Goal: Task Accomplishment & Management: Manage account settings

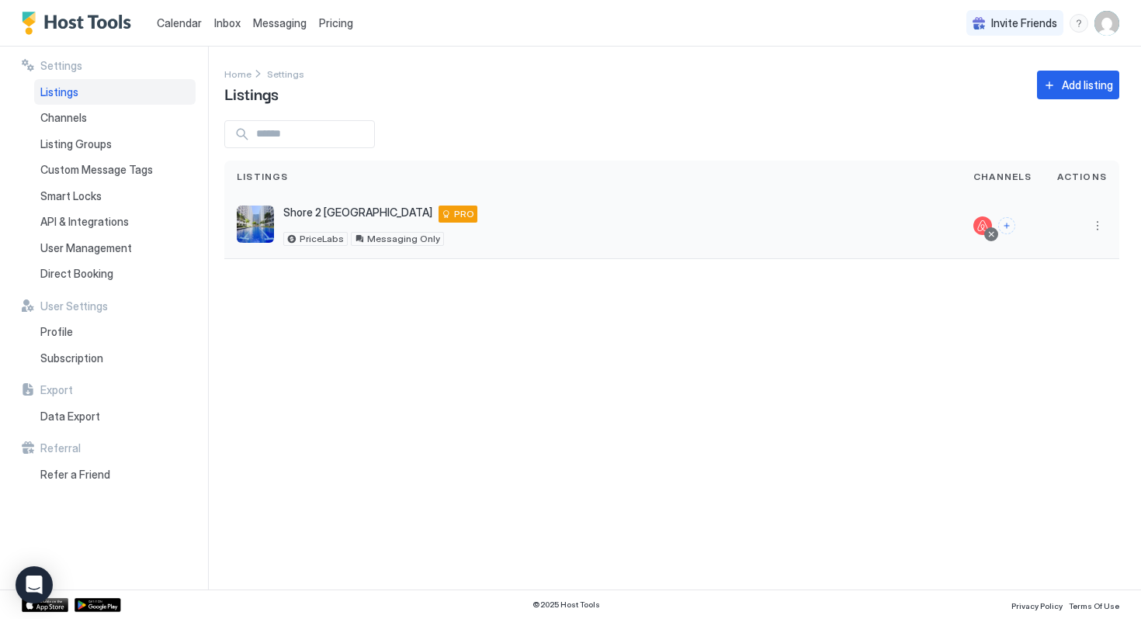
click at [498, 206] on div "[GEOGRAPHIC_DATA] 2 B0219100 [STREET_ADDRESS] cor. [GEOGRAPHIC_DATA] PRO PriceL…" at bounding box center [593, 226] width 712 height 40
click at [1096, 227] on button "More options" at bounding box center [1097, 226] width 19 height 19
click at [1066, 248] on span "Messaging" at bounding box center [1053, 248] width 50 height 12
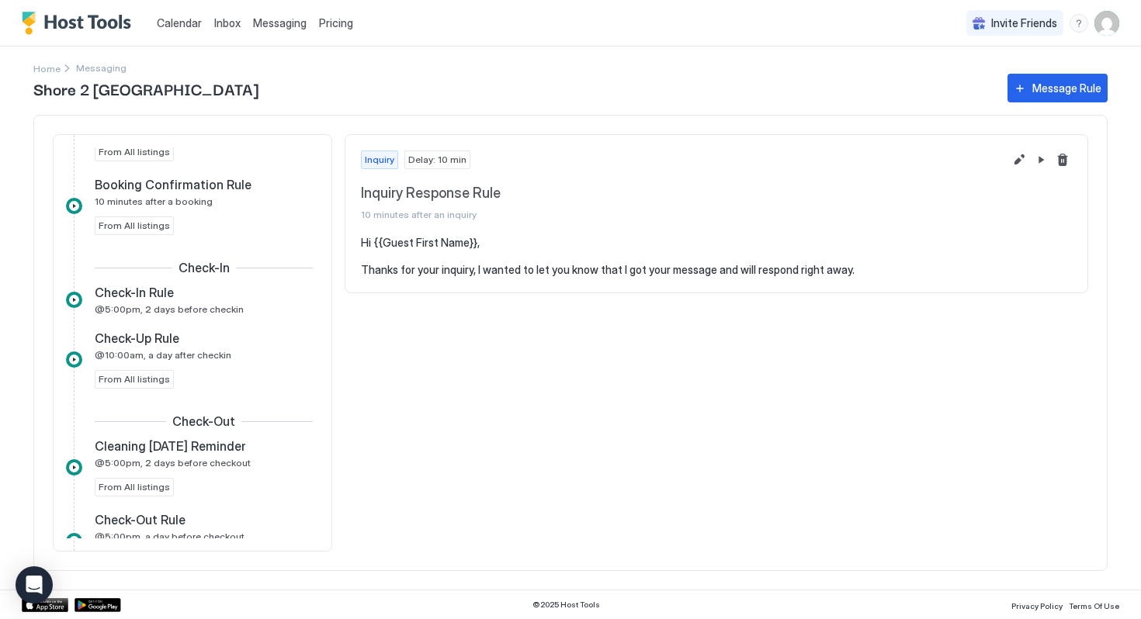
scroll to position [409, 0]
click at [202, 305] on span "@5:00pm, 2 days before checkin" at bounding box center [169, 309] width 149 height 12
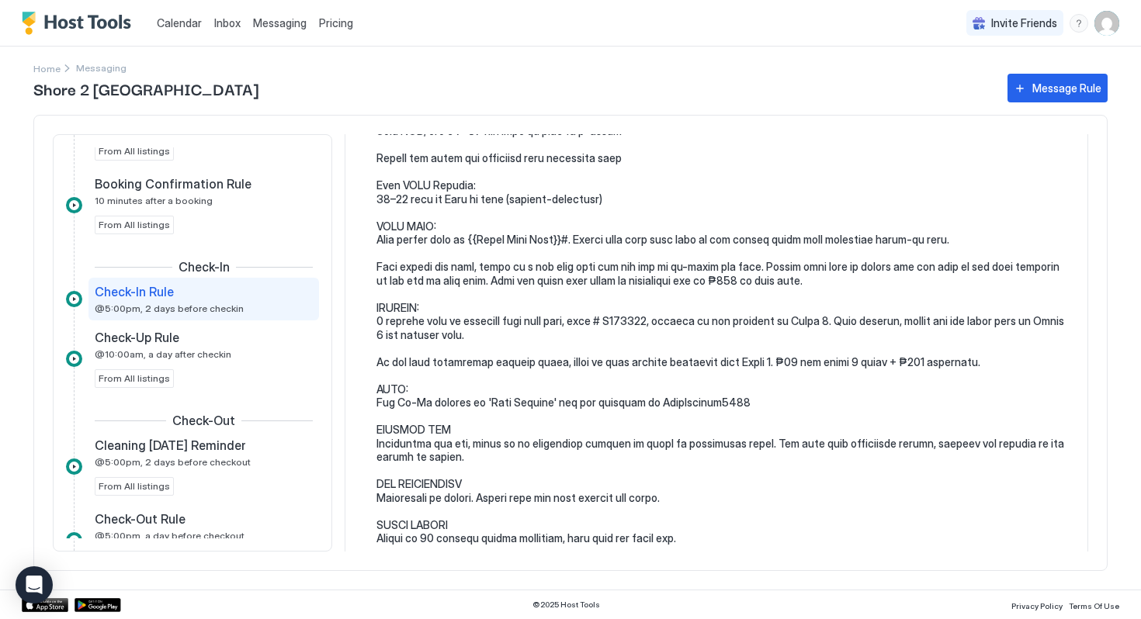
scroll to position [346, 0]
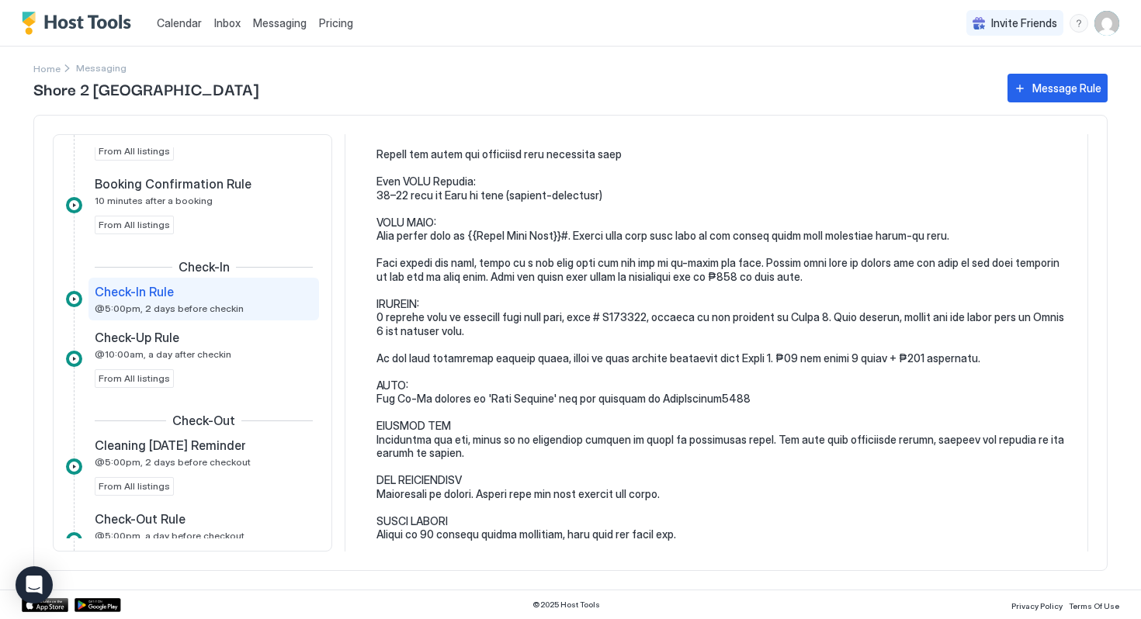
click at [754, 385] on pre at bounding box center [723, 359] width 695 height 938
click at [744, 385] on pre at bounding box center [723, 359] width 695 height 938
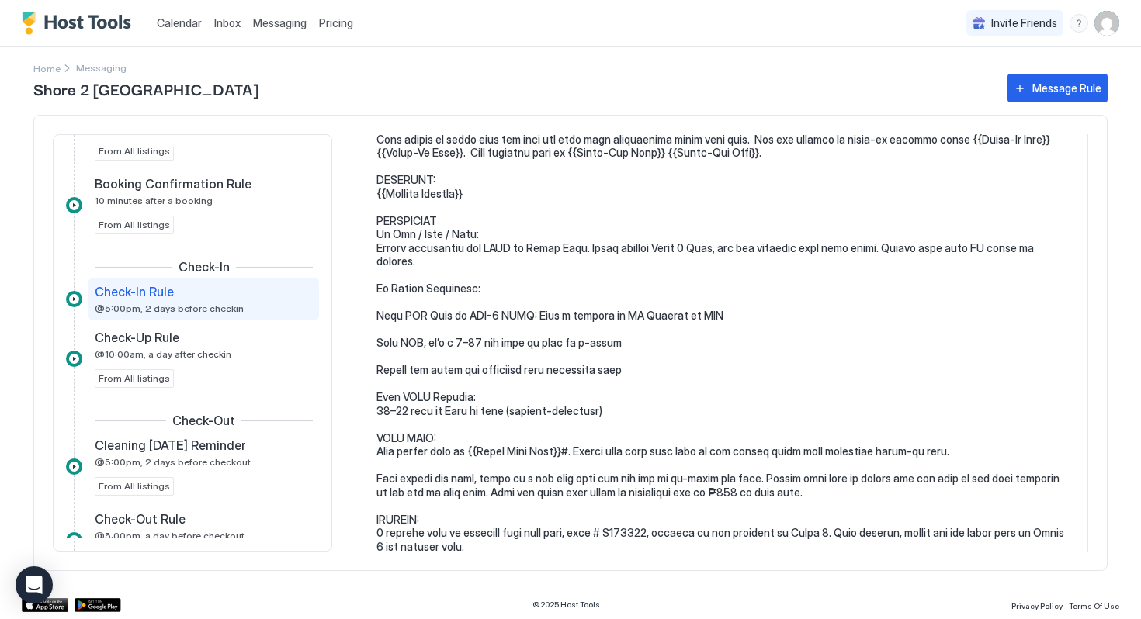
scroll to position [0, 0]
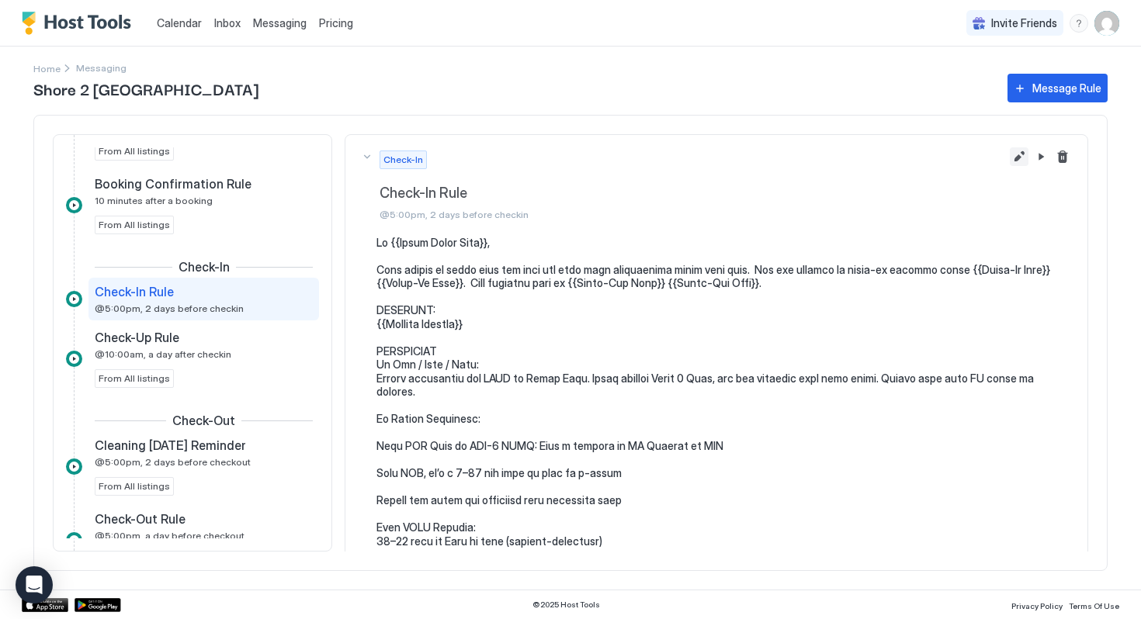
click at [1021, 154] on button "Edit message rule" at bounding box center [1019, 156] width 19 height 19
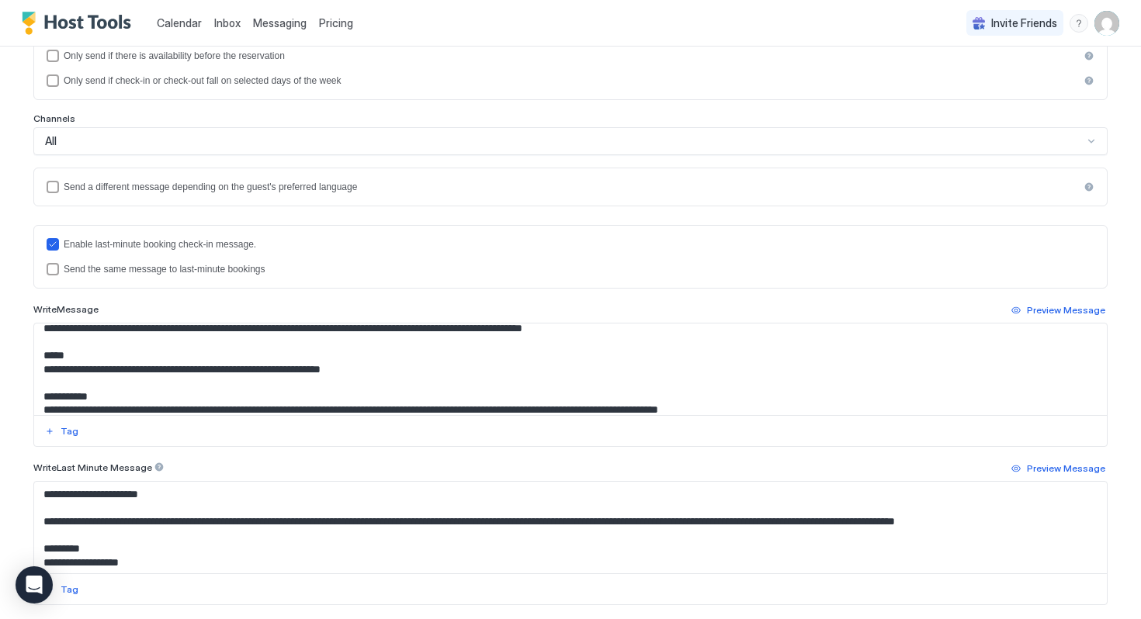
scroll to position [425, 0]
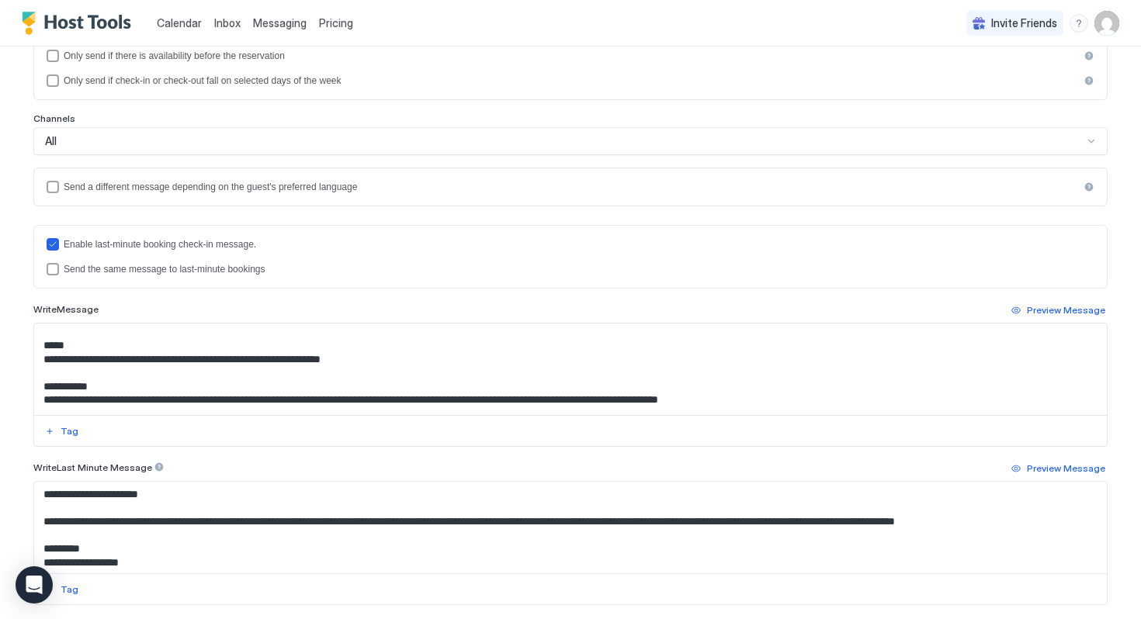
click at [210, 372] on textarea "Input Field" at bounding box center [570, 370] width 1073 height 92
click at [466, 373] on textarea "Input Field" at bounding box center [570, 370] width 1073 height 92
drag, startPoint x: 449, startPoint y: 372, endPoint x: 359, endPoint y: 370, distance: 89.3
click at [359, 370] on textarea "Input Field" at bounding box center [570, 370] width 1073 height 92
drag, startPoint x: 427, startPoint y: 374, endPoint x: 147, endPoint y: 373, distance: 280.2
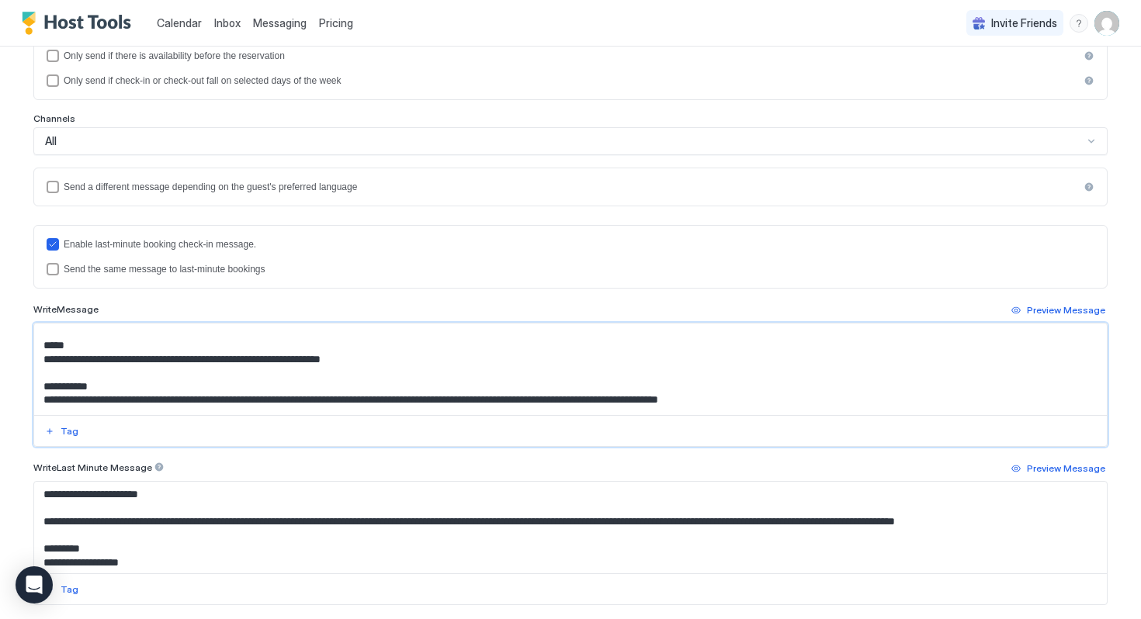
click at [147, 373] on textarea "Input Field" at bounding box center [570, 370] width 1073 height 92
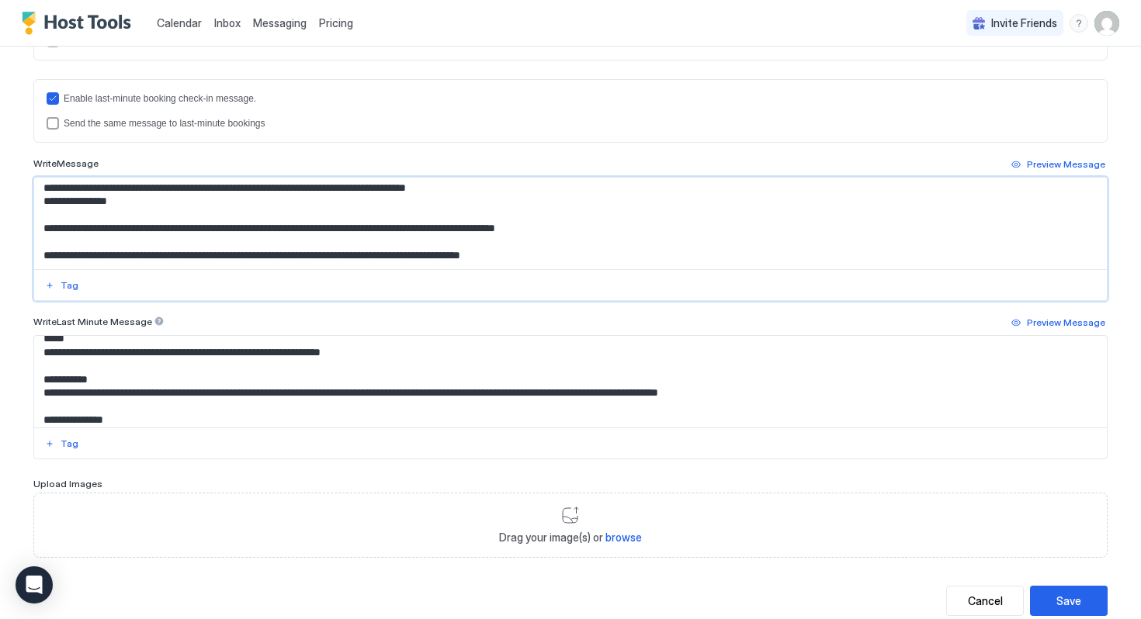
scroll to position [447, 0]
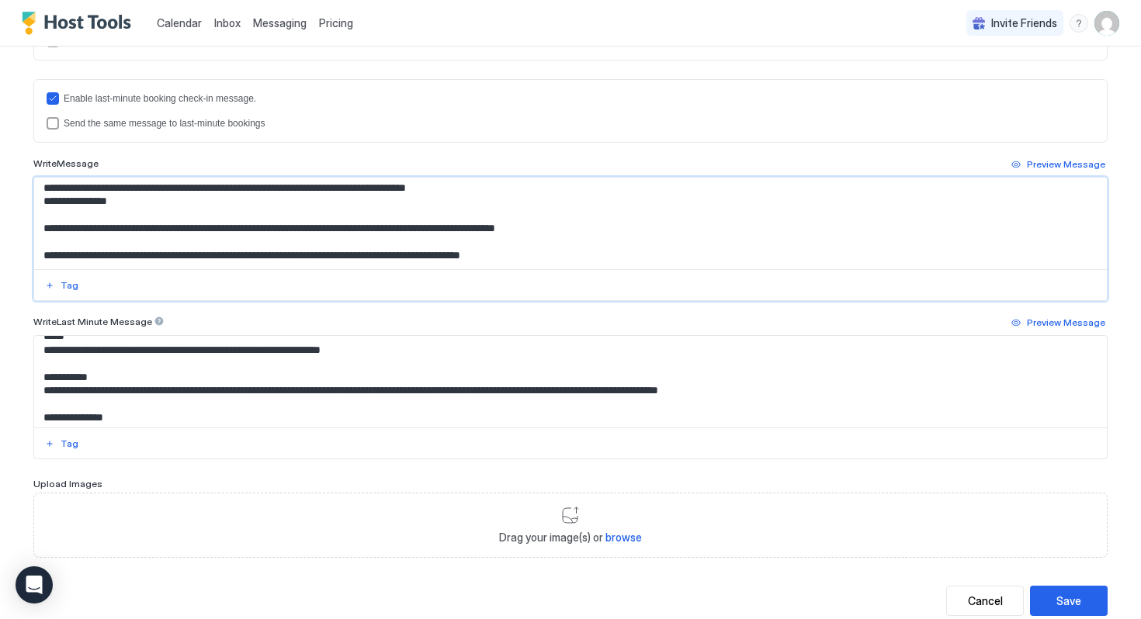
type textarea "**********"
drag, startPoint x: 411, startPoint y: 361, endPoint x: 143, endPoint y: 362, distance: 267.7
click at [143, 362] on textarea "Input Field" at bounding box center [570, 382] width 1073 height 92
paste textarea "Input Field"
click at [146, 364] on textarea "Input Field" at bounding box center [570, 382] width 1073 height 92
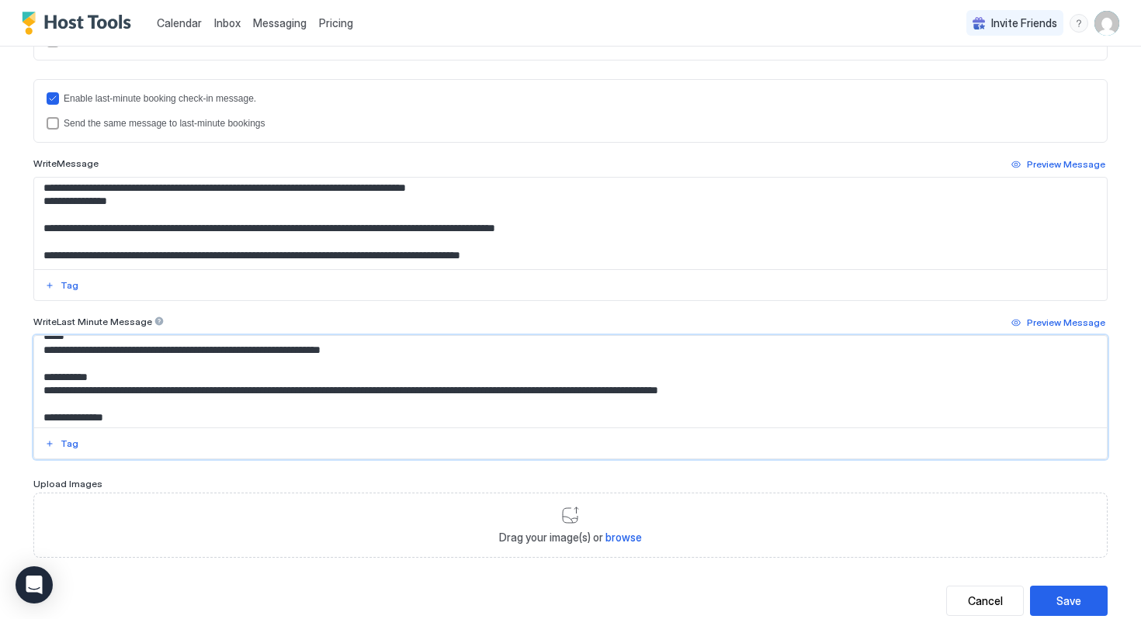
drag, startPoint x: 424, startPoint y: 359, endPoint x: 145, endPoint y: 358, distance: 278.6
click at [145, 358] on textarea "Input Field" at bounding box center [570, 382] width 1073 height 92
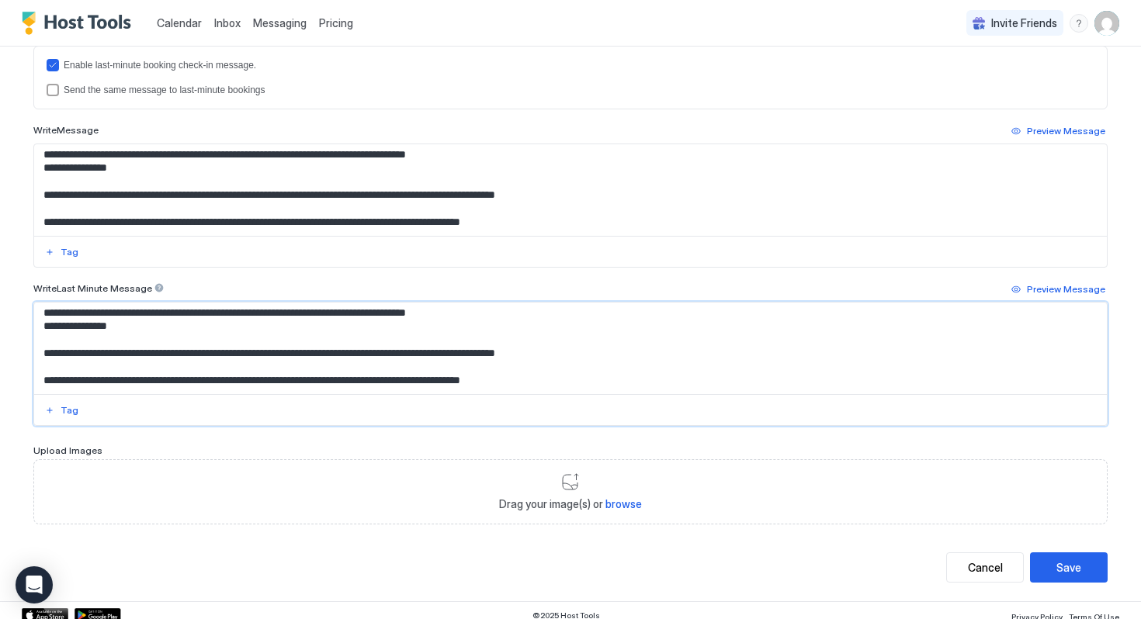
scroll to position [478, 0]
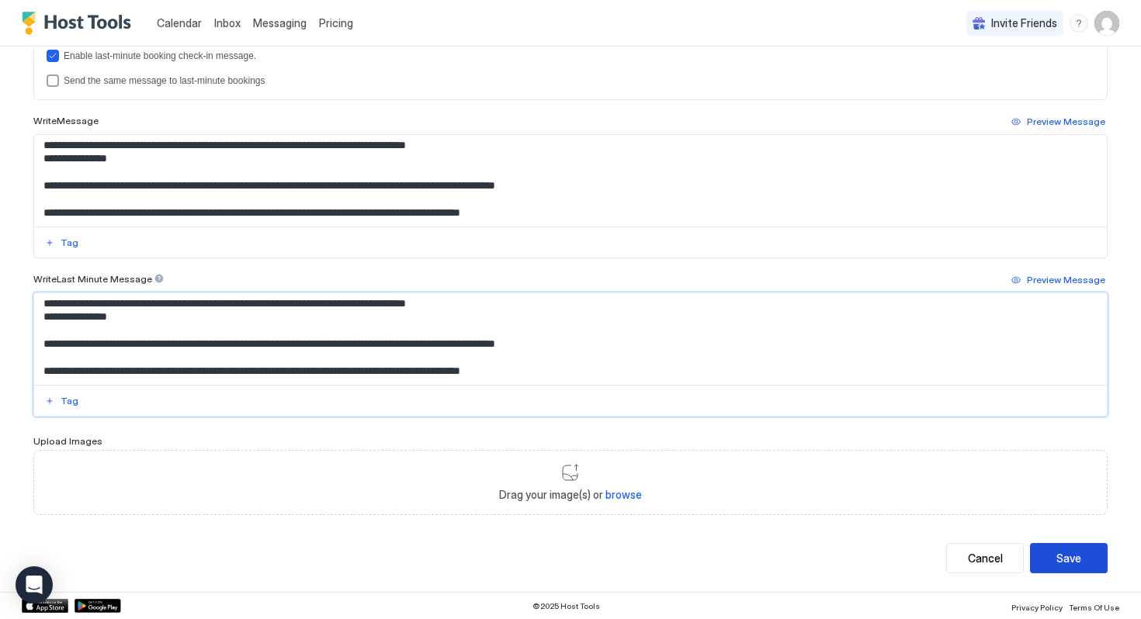
type textarea "**********"
click at [1054, 556] on button "Save" at bounding box center [1069, 558] width 78 height 30
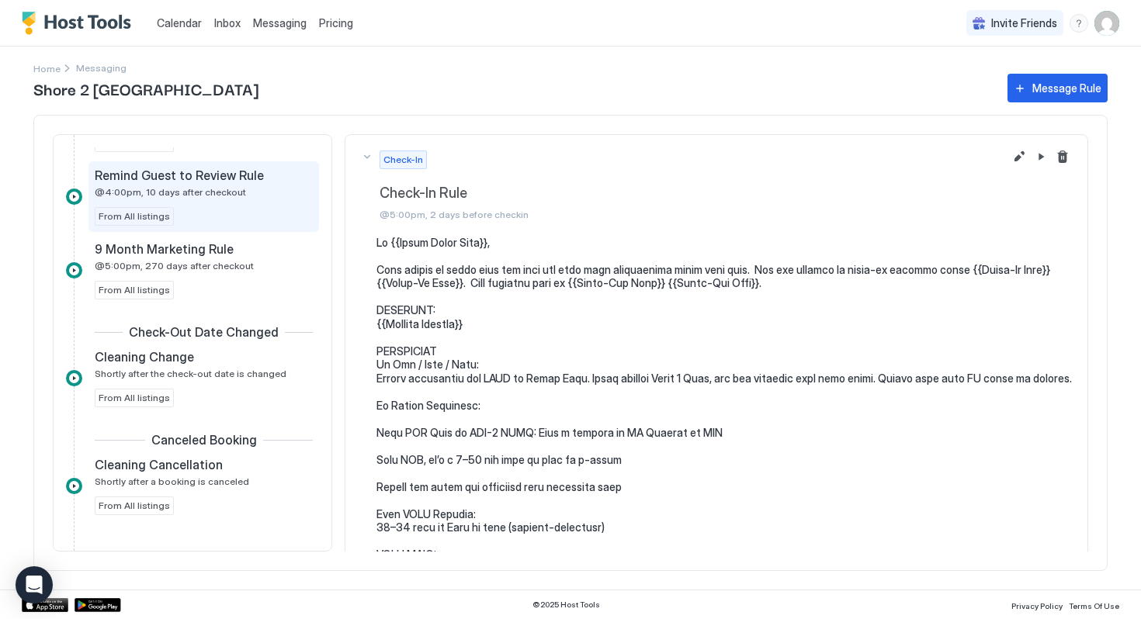
scroll to position [902, 0]
